Goal: Task Accomplishment & Management: Complete application form

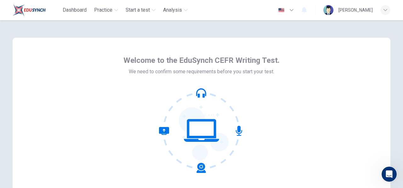
scroll to position [74, 0]
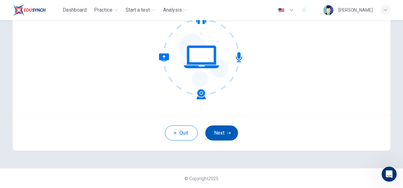
click at [219, 127] on button "Next" at bounding box center [221, 132] width 33 height 15
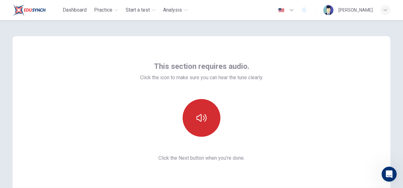
scroll to position [0, 0]
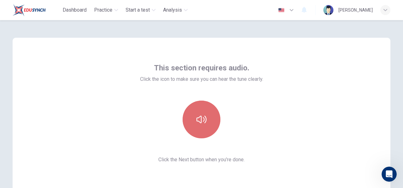
click at [211, 119] on button "button" at bounding box center [201, 120] width 38 height 38
click at [211, 120] on button "button" at bounding box center [201, 120] width 38 height 38
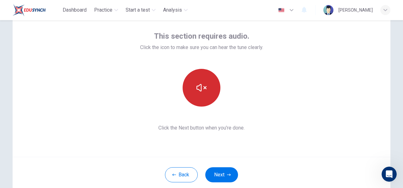
scroll to position [42, 0]
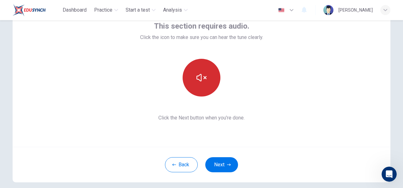
click at [209, 83] on button "button" at bounding box center [201, 78] width 38 height 38
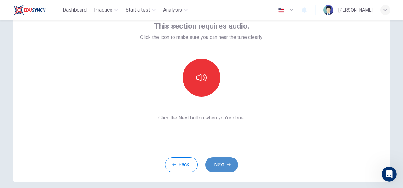
click at [226, 166] on button "Next" at bounding box center [221, 164] width 33 height 15
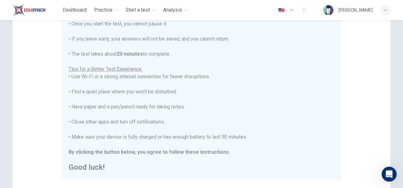
scroll to position [126, 0]
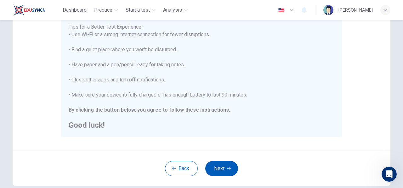
click at [225, 165] on button "Next" at bounding box center [221, 168] width 33 height 15
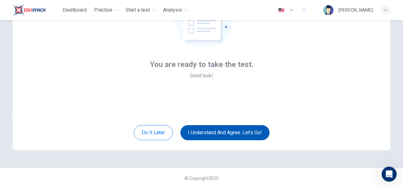
scroll to position [74, 0]
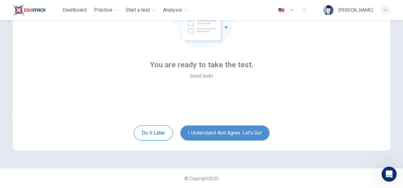
click at [228, 134] on button "I understand and agree. Let’s go!" at bounding box center [224, 132] width 89 height 15
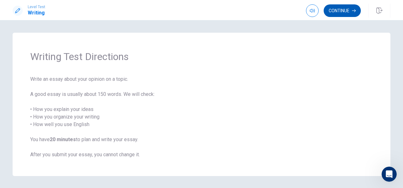
click at [343, 8] on button "Continue" at bounding box center [341, 10] width 37 height 13
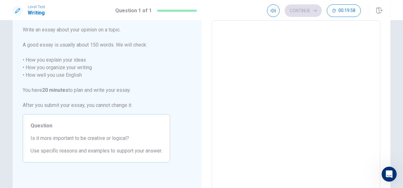
scroll to position [35, 0]
click at [245, 76] on textarea at bounding box center [296, 107] width 160 height 164
type textarea "T"
type textarea "x"
type textarea "Th"
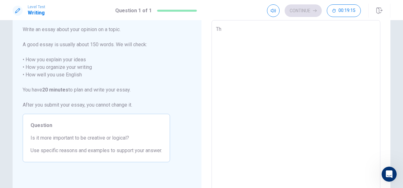
type textarea "x"
type textarea "The"
type textarea "x"
type textarea "The"
type textarea "x"
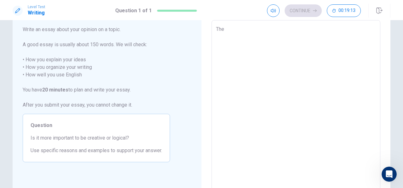
type textarea "The p"
type textarea "x"
type textarea "The pe"
type textarea "x"
type textarea "The per"
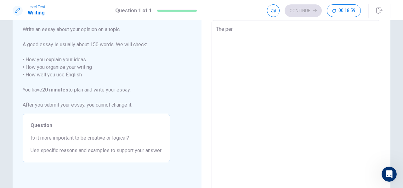
type textarea "x"
type textarea "The pere"
type textarea "x"
type textarea "The peren"
type textarea "x"
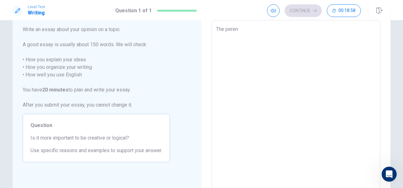
type textarea "The perenn"
type textarea "x"
type textarea "The perenni"
type textarea "x"
type textarea "The perennia"
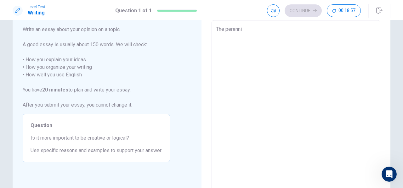
type textarea "x"
type textarea "The perennial"
type textarea "x"
type textarea "The perennial"
type textarea "x"
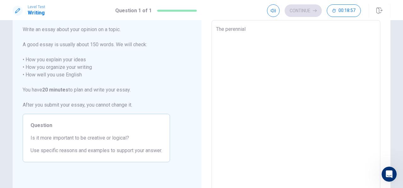
type textarea "The perennial d"
type textarea "x"
type textarea "The perennial de"
type textarea "x"
type textarea "The perennial deb"
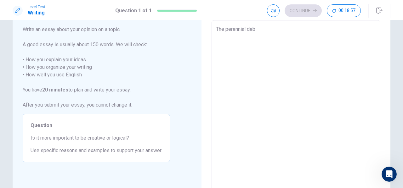
type textarea "x"
type textarea "The perennial deba"
type textarea "x"
type textarea "The perennial debat"
type textarea "x"
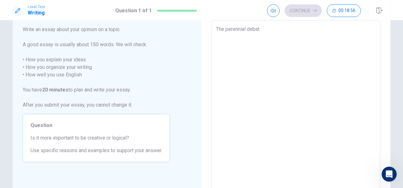
type textarea "The perennial debate"
type textarea "x"
type textarea "The perennial debate"
type textarea "x"
type textarea "The perennial debate d"
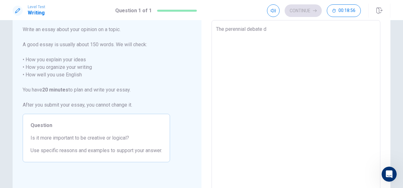
type textarea "x"
type textarea "The perennial debate"
type textarea "x"
type textarea "The perennial debate r"
type textarea "x"
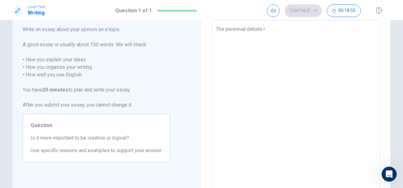
type textarea "The perennial debate re"
type textarea "x"
type textarea "The perennial debate reg"
type textarea "x"
type textarea "The perennial debate rega"
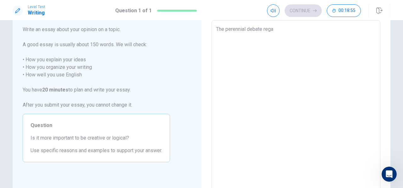
type textarea "x"
type textarea "The perennial debate regar"
type textarea "x"
type textarea "The perennial debate regard"
type textarea "x"
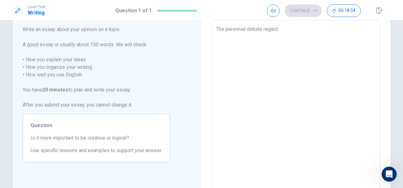
type textarea "The perennial debate regardi"
type textarea "x"
type textarea "The perennial debate regardin"
type textarea "x"
type textarea "The perennial debate regarding"
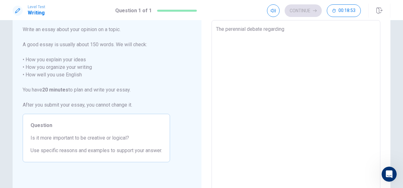
type textarea "x"
type textarea "The perennial debate regarding"
type textarea "x"
type textarea "The perennial debate regarding w"
type textarea "x"
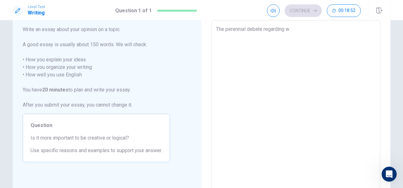
type textarea "The perennial debate regarding we"
type textarea "x"
type textarea "The perennial debate regarding wet"
type textarea "x"
type textarea "The perennial debate regarding weth"
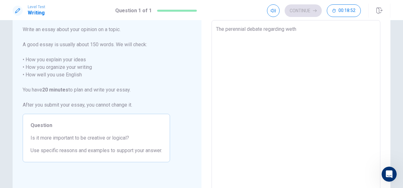
type textarea "x"
type textarea "The perennial debate regarding wethe"
type textarea "x"
type textarea "The perennial debate regarding wether"
type textarea "x"
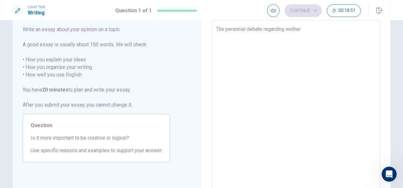
type textarea "The perennial debate regarding wether"
type textarea "x"
type textarea "The perennial debate regarding wether c"
type textarea "x"
type textarea "The perennial debate regarding wether cr"
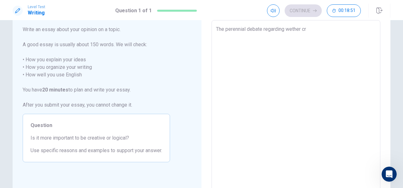
type textarea "x"
type textarea "The perennial debate regarding wether cre"
type textarea "x"
type textarea "The perennial debate regarding wether crea"
type textarea "x"
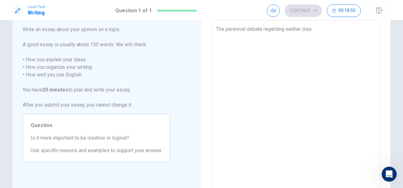
type textarea "The perennial debate regarding wether creat"
type textarea "x"
type textarea "The perennial debate regarding wether creati"
type textarea "x"
type textarea "The perennial debate regarding wether creativ"
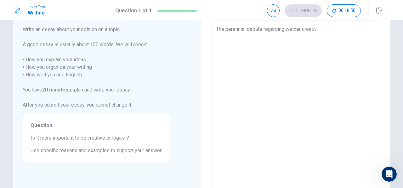
type textarea "x"
type textarea "The perennial debate regarding wether creativi"
type textarea "x"
type textarea "The perennial debate regarding wether creativit"
type textarea "x"
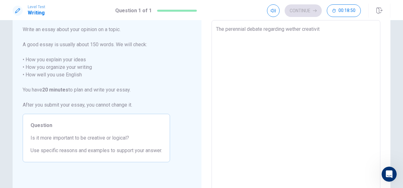
type textarea "The perennial debate regarding wether creativity"
type textarea "x"
type textarea "The perennial debate regarding wether creativity"
type textarea "x"
type textarea "The perennial debate regarding wether creativity o"
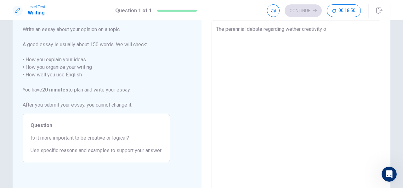
type textarea "x"
type textarea "The perennial debate regarding wether creativity or"
type textarea "x"
type textarea "The perennial debate regarding wether creativity or"
type textarea "x"
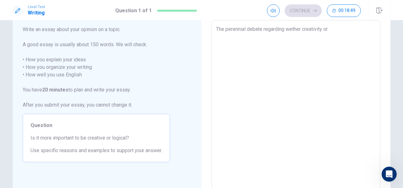
type textarea "The perennial debate regarding wether creativity or l"
type textarea "x"
type textarea "The perennial debate regarding wether creativity or lo"
type textarea "x"
type textarea "The perennial debate regarding wether creativity or log"
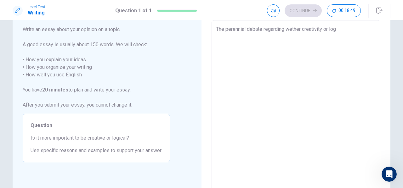
type textarea "x"
type textarea "The perennial debate regarding wether creativity or logi"
type textarea "x"
type textarea "The perennial debate regarding wether creativity or logic"
type textarea "x"
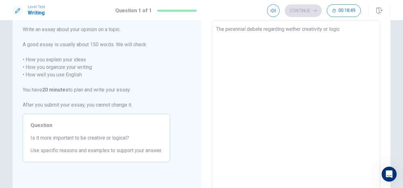
type textarea "The perennial debate regarding wether creativity or logica"
type textarea "x"
type textarea "The perennial debate regarding wether creativity or logical"
type textarea "x"
type textarea "The perennial debate regarding wether creativity or logical"
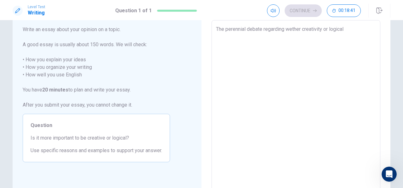
type textarea "x"
type textarea "The perennial debate regarding wether creativity or logical"
type textarea "x"
type textarea "The perennial debate regarding wether creativity or logica"
type textarea "x"
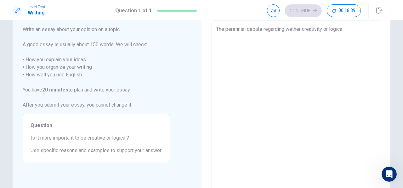
type textarea "The perennial debate regarding wether creativity or logic"
type textarea "x"
type textarea "The perennial debate regarding wether creativity or logic"
type textarea "x"
type textarea "The perennial debate regarding wether creativity or logic h"
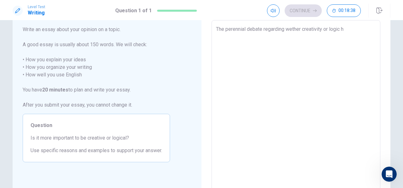
type textarea "x"
type textarea "The perennial debate regarding wether creativity or logic ho"
type textarea "x"
type textarea "The perennial debate regarding wether creativity or logic hol"
type textarea "x"
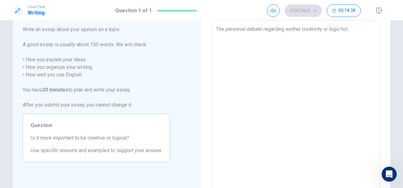
type textarea "The perennial debate regarding wether creativity or logic hold"
type textarea "x"
type textarea "The perennial debate regarding wether creativity or logic holds"
type textarea "x"
type textarea "The perennial debate regarding wether creativity or logic holds"
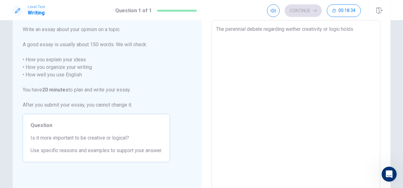
type textarea "x"
type textarea "The perennial debate regarding wether creativity or logic holds g"
type textarea "x"
type textarea "The perennial debate regarding wether creativity or logic holds gr"
type textarea "x"
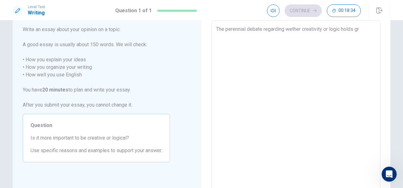
type textarea "The perennial debate regarding wether creativity or logic holds gre"
type textarea "x"
type textarea "The perennial debate regarding wether creativity or logic holds grea"
type textarea "x"
type textarea "The perennial debate regarding wether creativity or logic holds great"
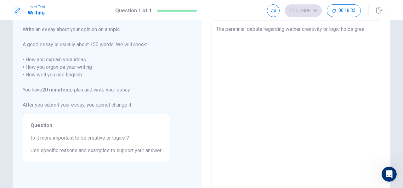
type textarea "x"
type textarea "The perennial debate regarding wether creativity or logic holds greate"
type textarea "x"
type textarea "The perennial debate regarding wether creativity or logic holds greater"
type textarea "x"
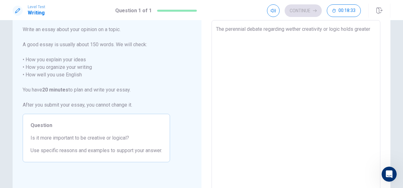
type textarea "The perennial debate regarding wether creativity or logic holds greater"
type textarea "x"
type textarea "The perennial debate regarding wether creativity or logic holds greater i"
type textarea "x"
type textarea "The perennial debate regarding wether creativity or logic holds greater im"
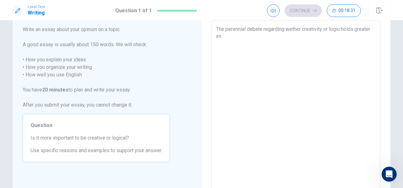
type textarea "x"
type textarea "The perennial debate regarding wether creativity or logic holds greater imo"
type textarea "x"
type textarea "The perennial debate regarding wether creativity or logic holds greater imoi"
type textarea "x"
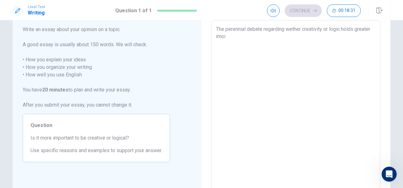
type textarea "The perennial debate regarding wether creativity or logic holds greater imoir"
type textarea "x"
type textarea "The perennial debate regarding wether creativity or logic holds greater imoi"
type textarea "x"
type textarea "The perennial debate regarding wether creativity or logic holds greater imo"
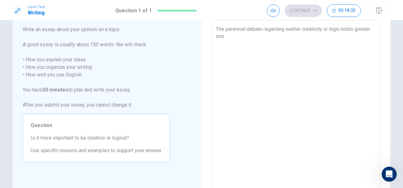
type textarea "x"
type textarea "The perennial debate regarding wether creativity or logic holds greater im"
type textarea "x"
type textarea "The perennial debate regarding wether creativity or logic holds greater imp"
type textarea "x"
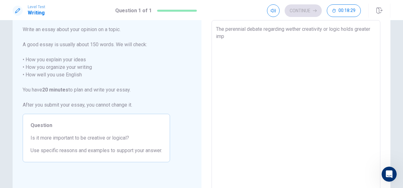
type textarea "The perennial debate regarding wether creativity or logic holds greater impo"
type textarea "x"
type textarea "The perennial debate regarding wether creativity or logic holds greater impor"
type textarea "x"
type textarea "The perennial debate regarding wether creativity or logic holds greater import"
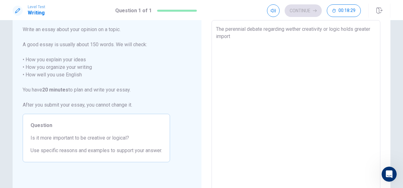
type textarea "x"
type textarea "The perennial debate regarding wether creativity or logic holds greater importa"
type textarea "x"
type textarea "The perennial debate regarding wether creativity or logic holds greater importan"
type textarea "x"
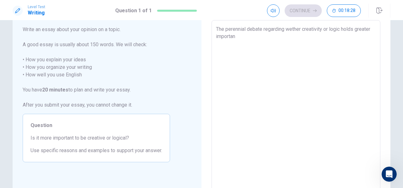
type textarea "The perennial debate regarding wether creativity or logic holds greater importa…"
type textarea "x"
type textarea "The perennial debate regarding wether creativity or logic holds greater importa…"
type textarea "x"
type textarea "The perennial debate regarding wether creativity or logic holds greater importa…"
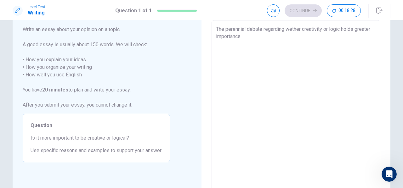
type textarea "x"
type textarea "The perennial debate regarding wether creativity or logic holds greater importa…"
type textarea "x"
type textarea "The perennial debate regarding wether creativity or logic holds greater importa…"
type textarea "x"
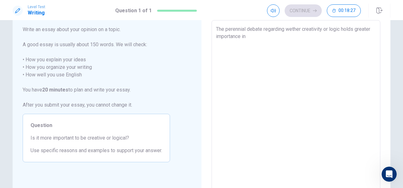
type textarea "The perennial debate regarding wether creativity or logic holds greater importa…"
type textarea "x"
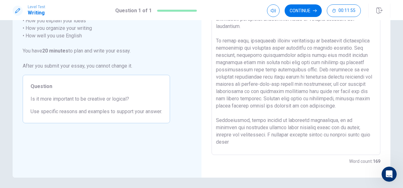
scroll to position [2, 0]
click at [285, 144] on textarea at bounding box center [296, 68] width 160 height 164
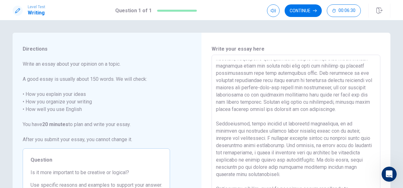
scroll to position [84, 0]
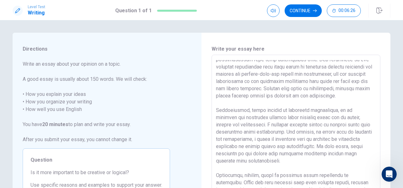
click at [352, 97] on textarea at bounding box center [296, 142] width 160 height 164
click at [250, 137] on textarea at bounding box center [296, 142] width 160 height 164
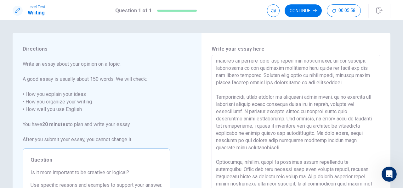
scroll to position [42, 0]
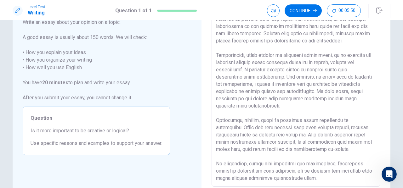
click at [342, 126] on textarea at bounding box center [296, 100] width 160 height 164
click at [225, 133] on textarea at bounding box center [296, 100] width 160 height 164
click at [262, 136] on textarea at bounding box center [296, 100] width 160 height 164
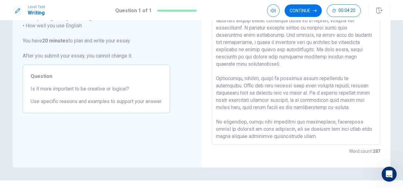
click at [284, 123] on textarea at bounding box center [296, 58] width 160 height 164
click at [300, 134] on textarea at bounding box center [296, 58] width 160 height 164
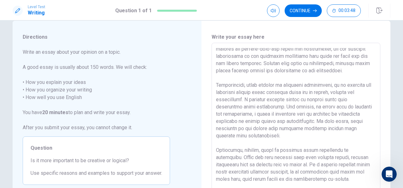
scroll to position [96, 0]
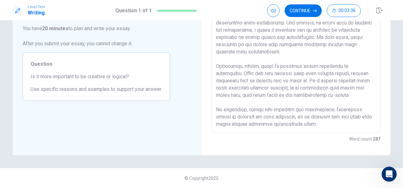
click at [305, 121] on textarea at bounding box center [296, 46] width 160 height 164
click at [324, 99] on textarea at bounding box center [296, 46] width 160 height 164
click at [324, 96] on textarea at bounding box center [296, 46] width 160 height 164
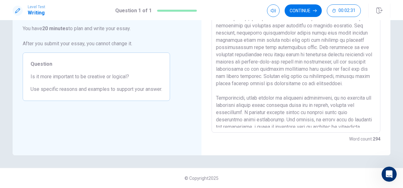
scroll to position [12, 0]
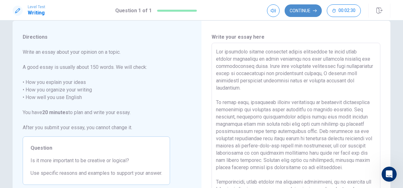
click at [306, 14] on button "Continue" at bounding box center [302, 10] width 37 height 13
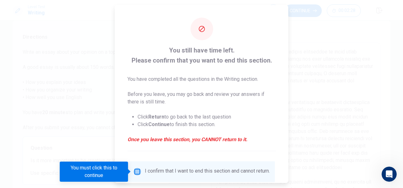
click at [133, 169] on input "You must click this to continue" at bounding box center [137, 172] width 8 height 8
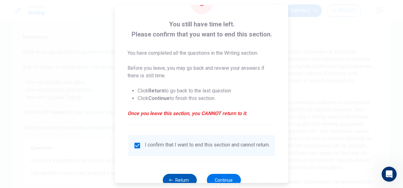
scroll to position [47, 0]
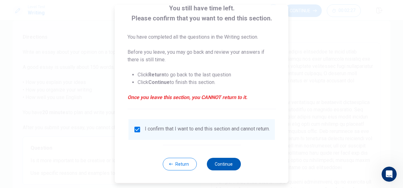
click at [216, 160] on button "Continue" at bounding box center [223, 164] width 34 height 13
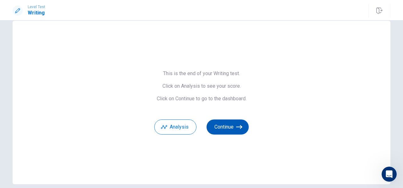
click at [223, 125] on button "Continue" at bounding box center [227, 127] width 42 height 15
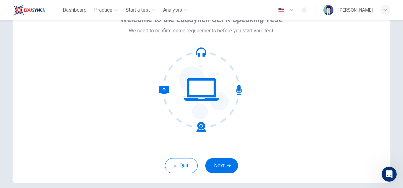
scroll to position [74, 0]
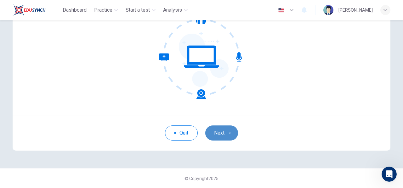
click at [227, 132] on icon "button" at bounding box center [229, 133] width 4 height 4
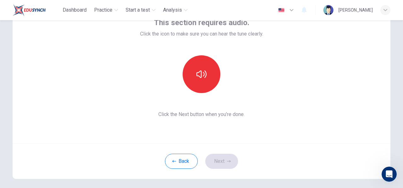
scroll to position [32, 0]
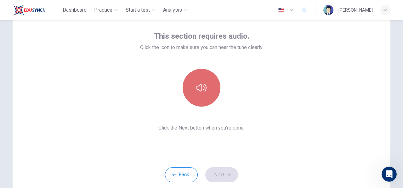
click at [206, 83] on button "button" at bounding box center [201, 88] width 38 height 38
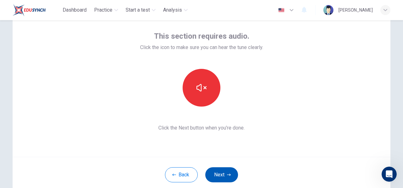
click at [220, 171] on button "Next" at bounding box center [221, 174] width 33 height 15
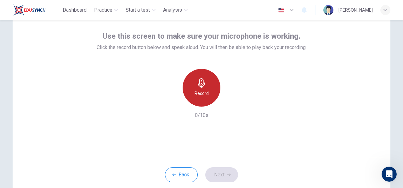
click at [199, 77] on div "Record" at bounding box center [201, 88] width 38 height 38
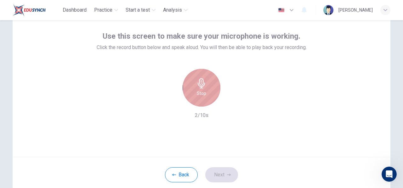
click at [199, 87] on icon "button" at bounding box center [200, 83] width 7 height 10
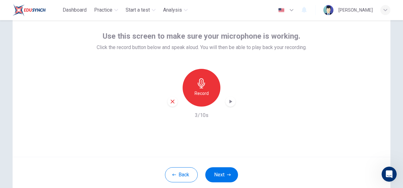
click at [228, 103] on icon "button" at bounding box center [230, 101] width 6 height 6
click at [216, 171] on button "Next" at bounding box center [221, 174] width 33 height 15
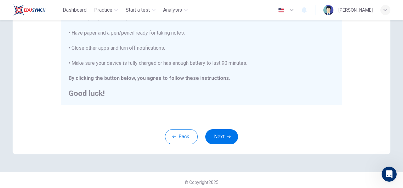
scroll to position [116, 0]
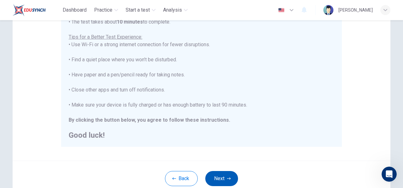
click at [215, 174] on button "Next" at bounding box center [221, 178] width 33 height 15
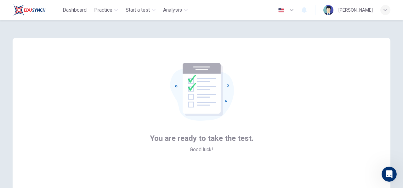
scroll to position [42, 0]
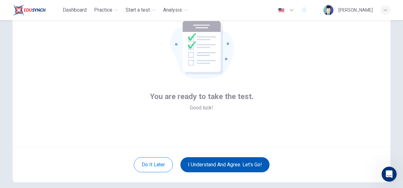
click at [214, 161] on button "I understand and agree. Let’s go!" at bounding box center [224, 164] width 89 height 15
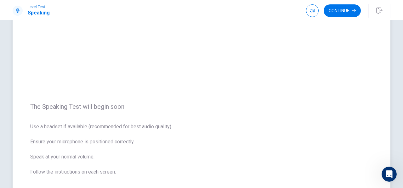
scroll to position [84, 0]
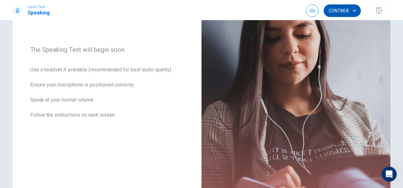
click at [335, 10] on button "Continue" at bounding box center [341, 10] width 37 height 13
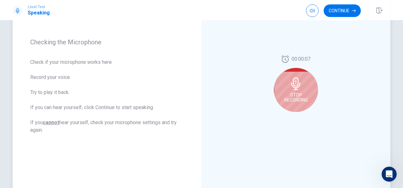
click at [298, 85] on icon at bounding box center [295, 83] width 13 height 13
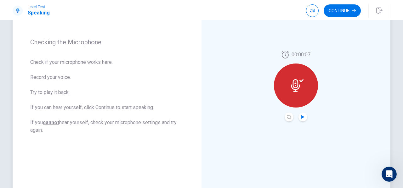
click at [301, 116] on icon "Play Audio" at bounding box center [302, 117] width 3 height 4
click at [284, 118] on button "Record Again" at bounding box center [288, 117] width 9 height 9
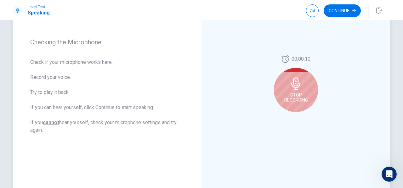
click at [291, 84] on icon at bounding box center [295, 83] width 9 height 13
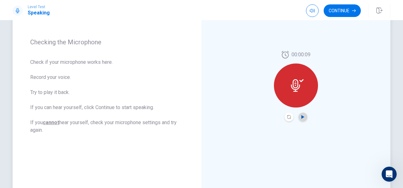
click at [302, 115] on icon "Play Audio" at bounding box center [303, 117] width 4 height 4
click at [350, 10] on button "Continue" at bounding box center [341, 10] width 37 height 13
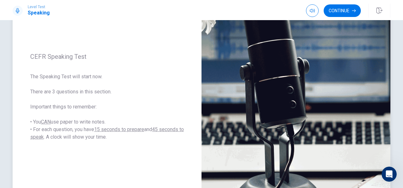
scroll to position [68, 0]
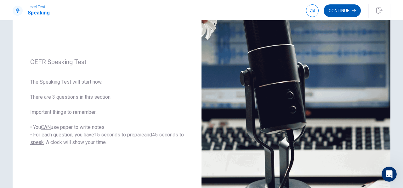
click at [342, 13] on button "Continue" at bounding box center [341, 10] width 37 height 13
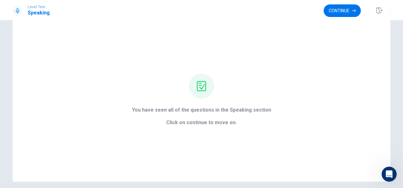
scroll to position [0, 0]
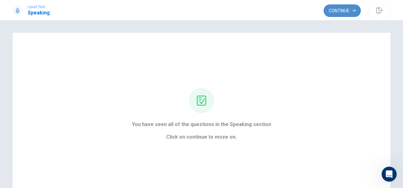
click at [333, 8] on button "Continue" at bounding box center [341, 10] width 37 height 13
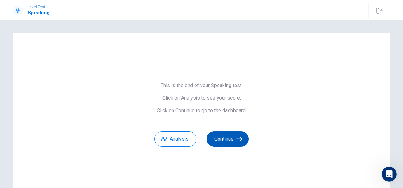
click at [225, 145] on button "Continue" at bounding box center [227, 138] width 42 height 15
